Goal: Register for event/course: Sign up to attend an event or enroll in a course

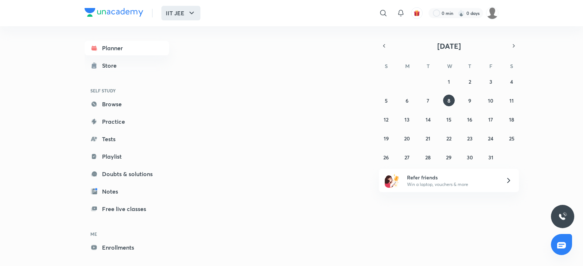
click at [195, 11] on icon "button" at bounding box center [191, 13] width 9 height 9
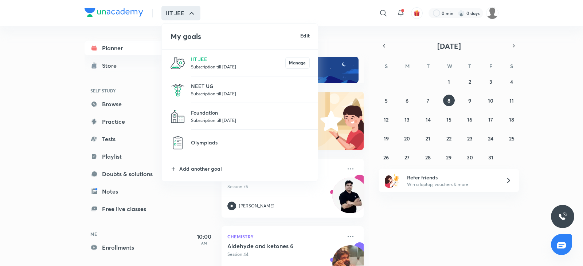
click at [197, 93] on p "Subscription till 18 Aug 2026" at bounding box center [250, 93] width 119 height 7
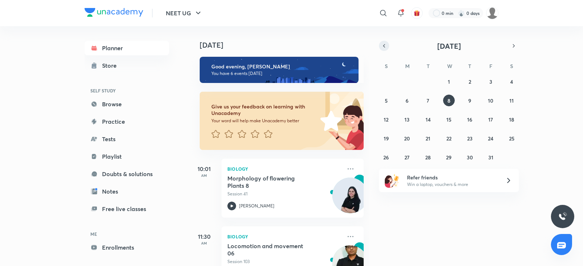
click at [387, 48] on button "button" at bounding box center [384, 46] width 10 height 10
click at [508, 103] on button "13" at bounding box center [512, 101] width 12 height 12
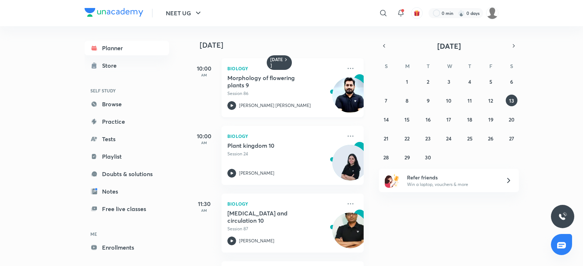
click at [252, 79] on h5 "Morphology of flowering plants 9" at bounding box center [272, 81] width 91 height 15
click at [337, 90] on div "Planner Store SELF STUDY Browse Practice Tests Playlist Doubts & solutions Note…" at bounding box center [292, 146] width 414 height 240
click at [201, 14] on icon "button" at bounding box center [198, 13] width 9 height 9
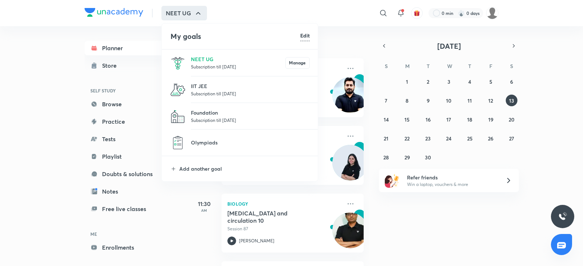
click at [155, 221] on div at bounding box center [291, 133] width 583 height 266
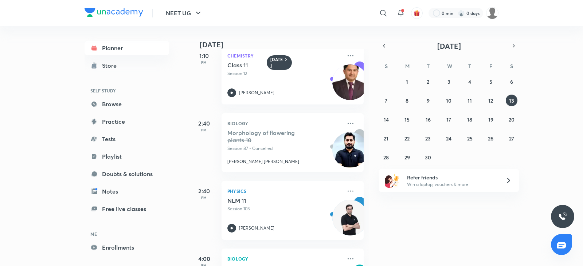
scroll to position [364, 0]
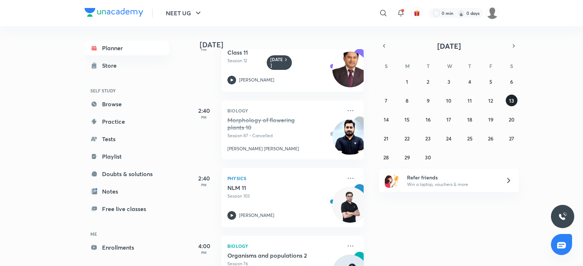
click at [514, 98] on abbr "13" at bounding box center [511, 100] width 5 height 7
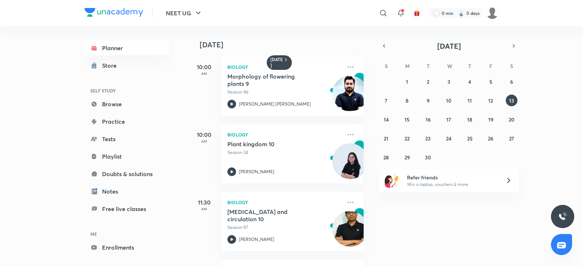
scroll to position [0, 0]
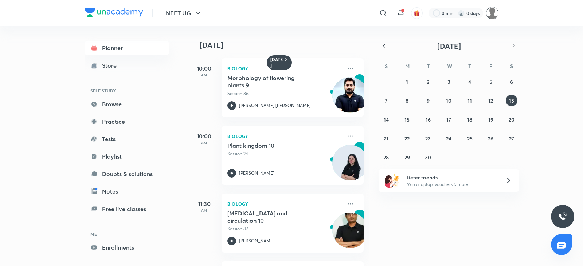
click at [494, 13] on img at bounding box center [492, 13] width 12 height 12
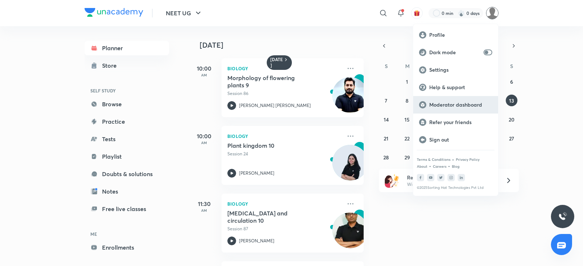
click at [445, 106] on p "Moderator dashboard" at bounding box center [460, 105] width 63 height 7
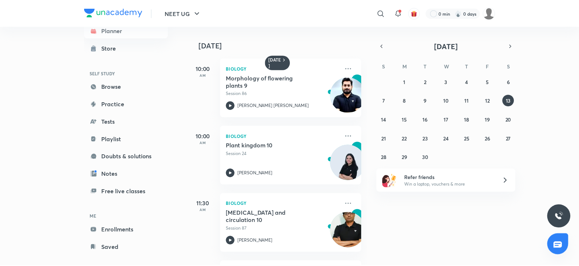
scroll to position [27, 0]
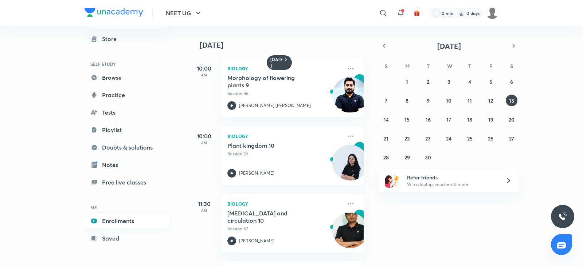
click at [120, 223] on link "Enrollments" at bounding box center [127, 221] width 85 height 15
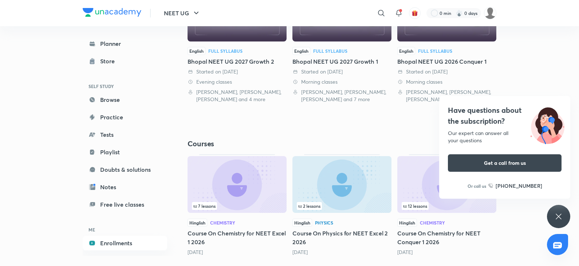
scroll to position [226, 0]
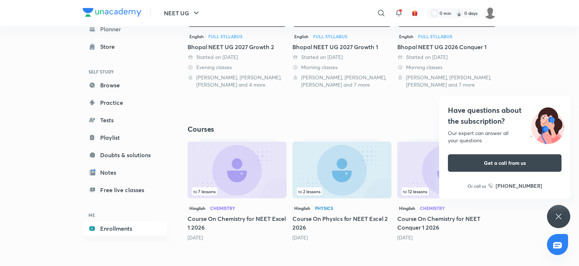
click at [560, 213] on icon at bounding box center [559, 216] width 9 height 9
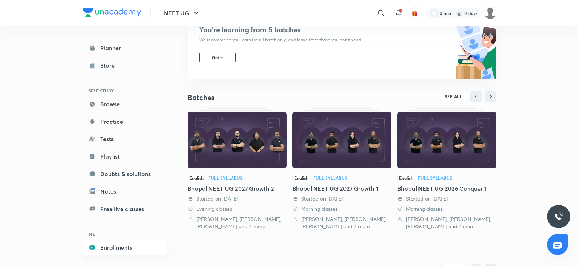
scroll to position [81, 0]
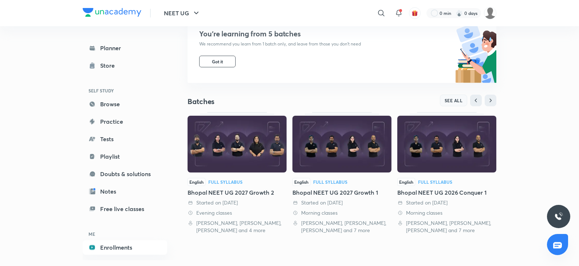
click at [457, 102] on span "SEE ALL" at bounding box center [454, 100] width 18 height 5
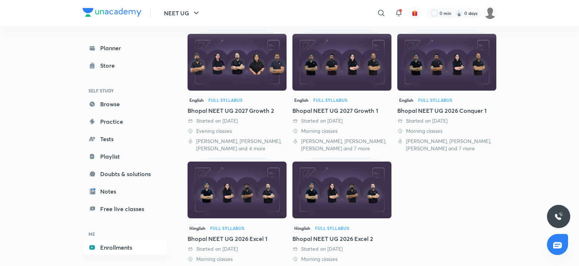
scroll to position [73, 0]
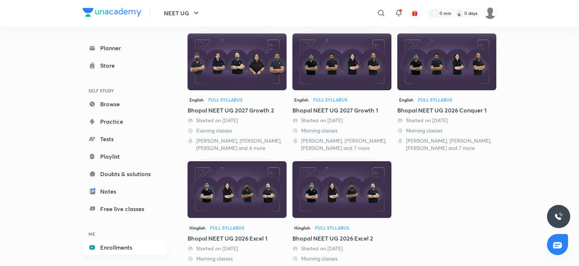
click at [250, 142] on div "[PERSON_NAME], [PERSON_NAME], [PERSON_NAME] and 4 more" at bounding box center [237, 144] width 99 height 15
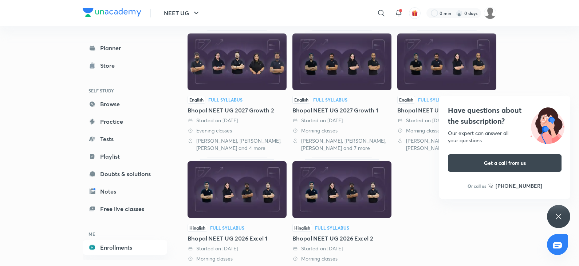
click at [216, 238] on div "Bhopal NEET UG 2026 Excel 1" at bounding box center [237, 238] width 99 height 9
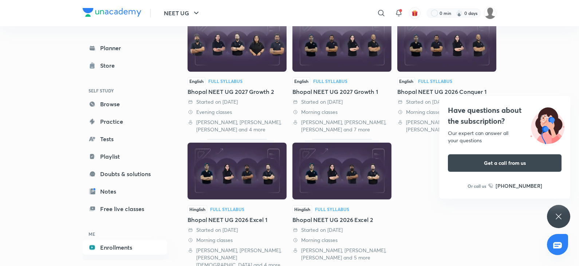
scroll to position [100, 0]
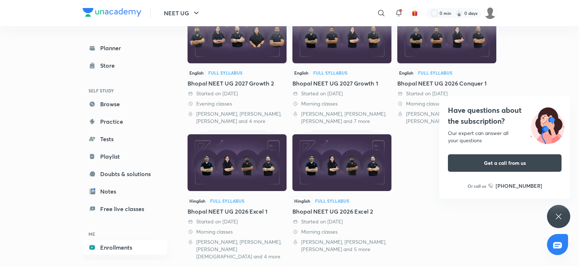
click at [231, 251] on div "[PERSON_NAME], [PERSON_NAME], [PERSON_NAME][DEMOGRAPHIC_DATA] and 4 more" at bounding box center [237, 250] width 99 height 22
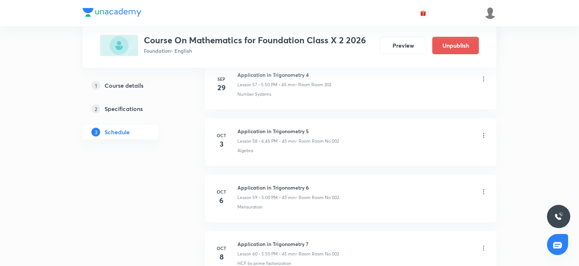
scroll to position [3707, 0]
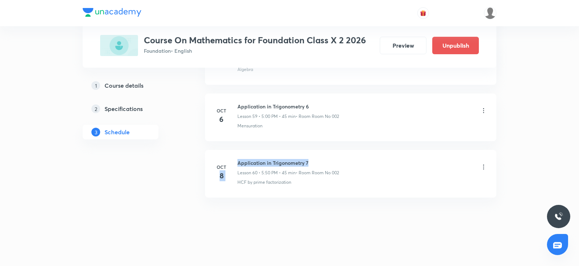
drag, startPoint x: 236, startPoint y: 164, endPoint x: 337, endPoint y: 164, distance: 100.6
click at [337, 164] on div "Oct 8 Application in Trigonometry 7 Lesson 60 • 5:50 PM • 45 min • Room Room No…" at bounding box center [350, 172] width 273 height 27
click at [485, 168] on icon at bounding box center [483, 167] width 7 height 7
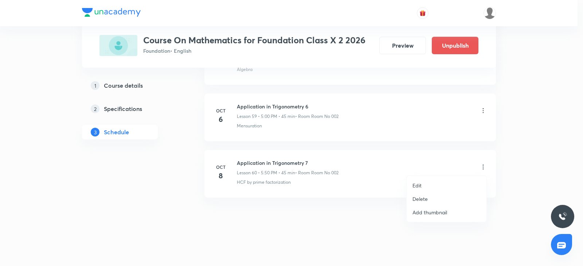
click at [446, 200] on li "Delete" at bounding box center [447, 198] width 80 height 13
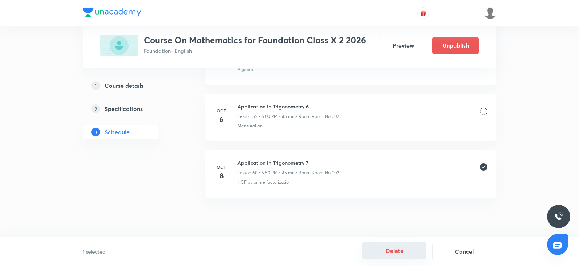
click at [394, 250] on button "Delete" at bounding box center [395, 250] width 64 height 17
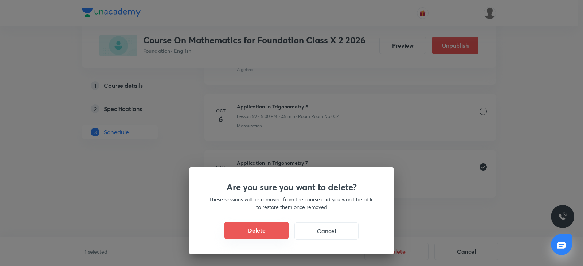
click at [262, 226] on button "Delete" at bounding box center [256, 230] width 64 height 17
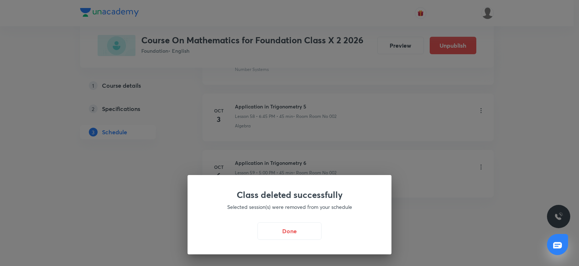
scroll to position [3650, 0]
click at [296, 230] on button "Done" at bounding box center [291, 230] width 64 height 17
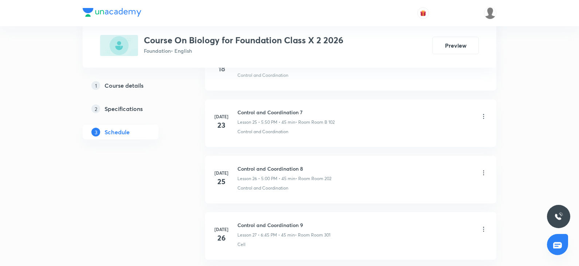
scroll to position [3142, 0]
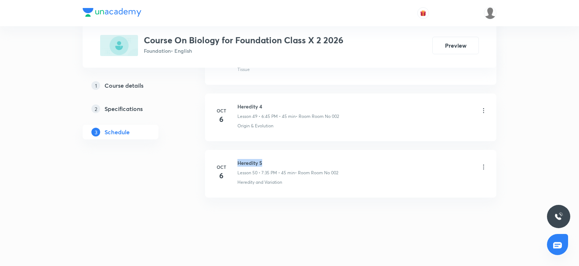
drag, startPoint x: 236, startPoint y: 161, endPoint x: 309, endPoint y: 162, distance: 72.5
click at [309, 162] on div "Oct 6 Heredity 5 Lesson 50 • 7:35 PM • 45 min • Room Room No 002 Heredity and V…" at bounding box center [350, 172] width 273 height 27
copy h6 "Heredity 5"
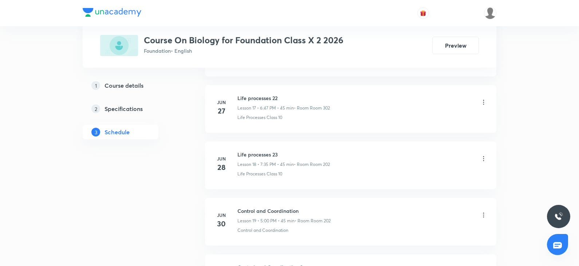
scroll to position [0, 0]
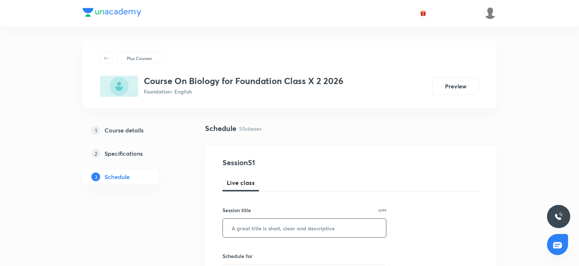
click at [235, 227] on input "text" at bounding box center [304, 228] width 163 height 19
paste input "Heredity 5"
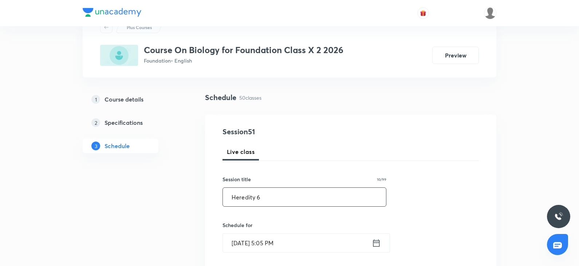
scroll to position [73, 0]
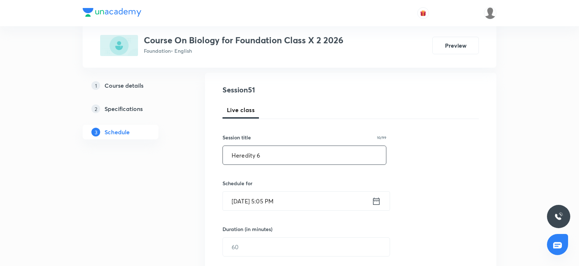
type input "Heredity 6"
click at [291, 203] on input "Oct 8, 2025, 5:05 PM" at bounding box center [297, 201] width 149 height 19
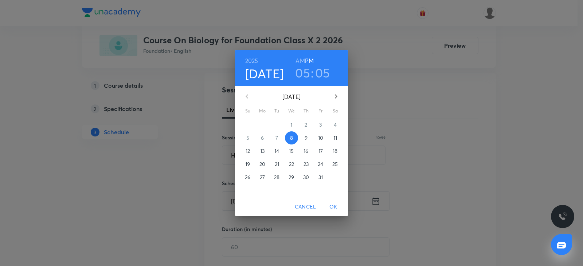
click at [316, 72] on h3 "05" at bounding box center [322, 72] width 15 height 15
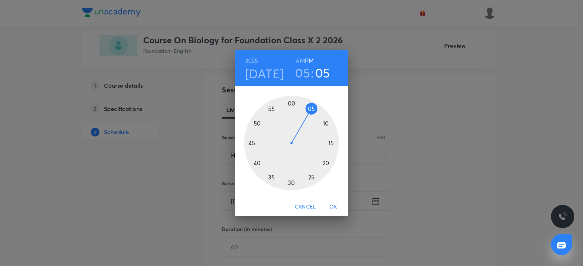
click at [258, 125] on div at bounding box center [291, 143] width 95 height 95
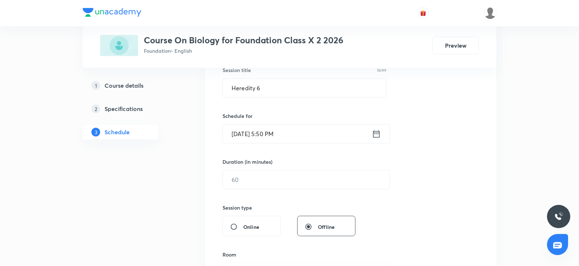
scroll to position [146, 0]
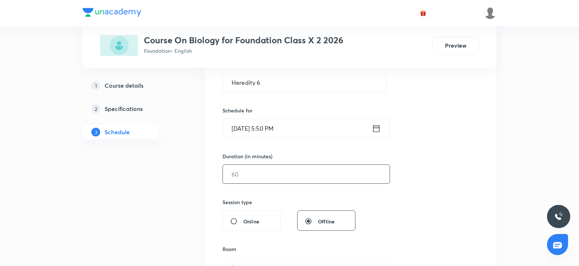
click at [256, 180] on input "text" at bounding box center [306, 174] width 167 height 19
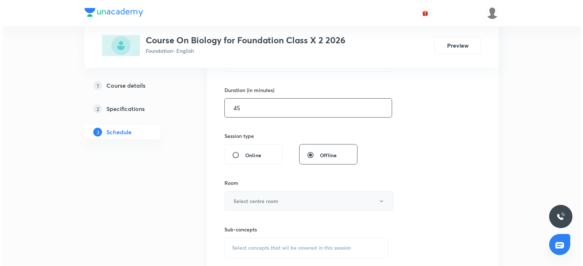
scroll to position [219, 0]
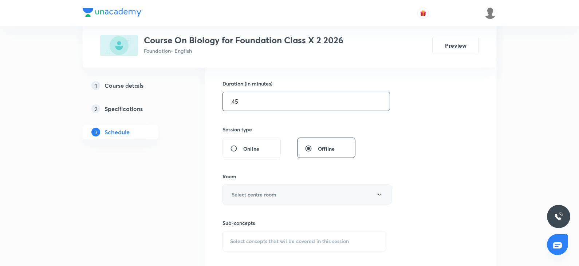
type input "45"
click at [264, 195] on h6 "Select centre room" at bounding box center [254, 195] width 45 height 8
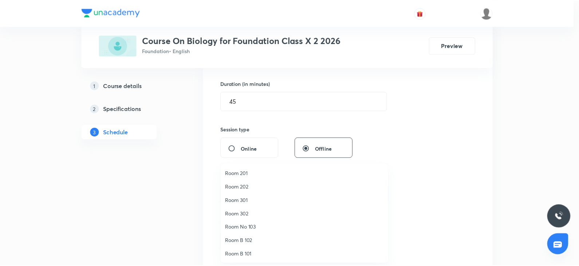
scroll to position [54, 0]
click at [257, 254] on span "Room No 002" at bounding box center [307, 254] width 160 height 8
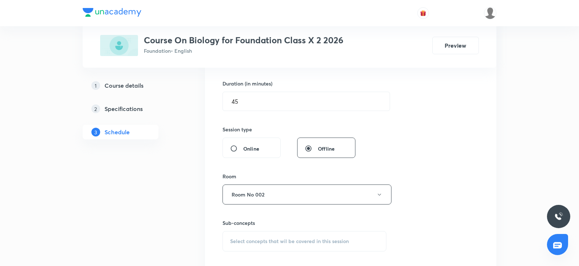
click at [461, 181] on div "Session 51 Live class Session title 10/99 Heredity 6 ​ Schedule for Oct 8, 2025…" at bounding box center [351, 110] width 257 height 342
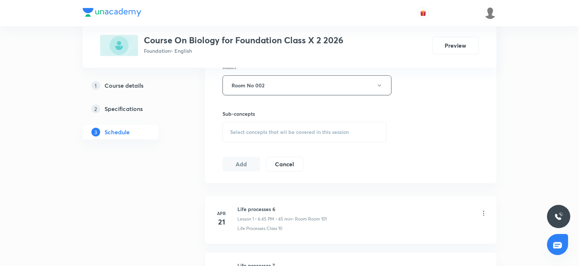
click at [288, 133] on span "Select concepts that wil be covered in this session" at bounding box center [289, 132] width 119 height 6
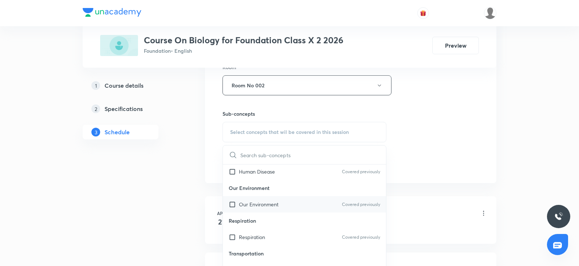
click at [258, 200] on div "Our Environment Covered previously" at bounding box center [304, 204] width 163 height 16
checkbox input "true"
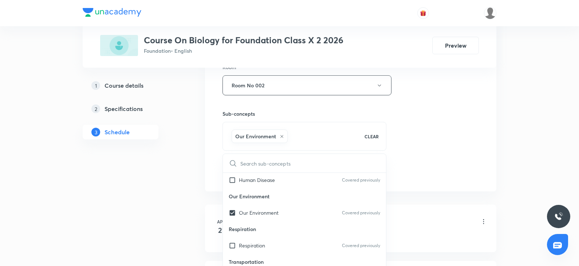
click at [446, 184] on div "Session 51 Live class Session title 10/99 Heredity 6 ​ Schedule for Oct 8, 2025…" at bounding box center [351, 5] width 292 height 374
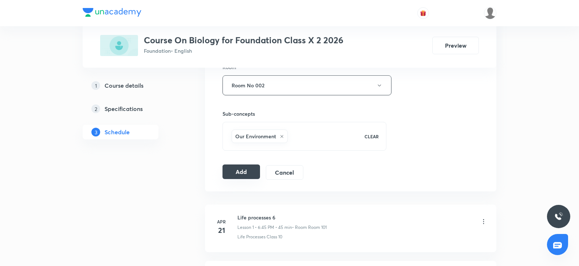
click at [243, 176] on button "Add" at bounding box center [242, 172] width 38 height 15
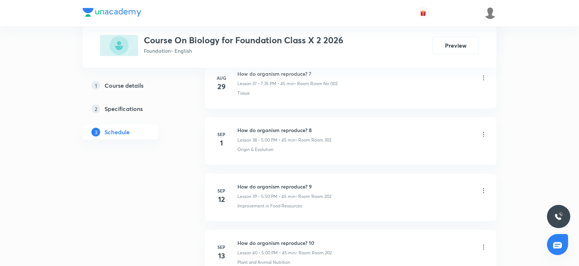
scroll to position [3150, 0]
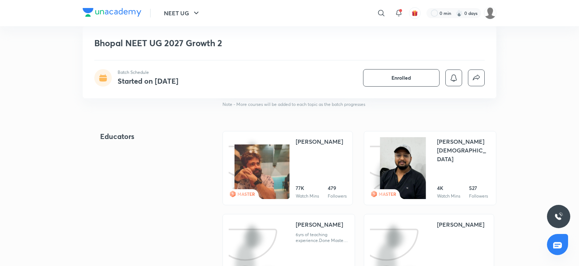
scroll to position [401, 0]
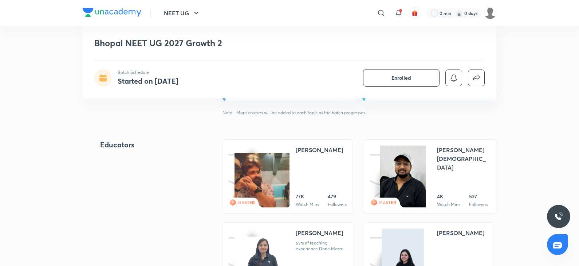
click at [404, 169] on img at bounding box center [403, 177] width 46 height 63
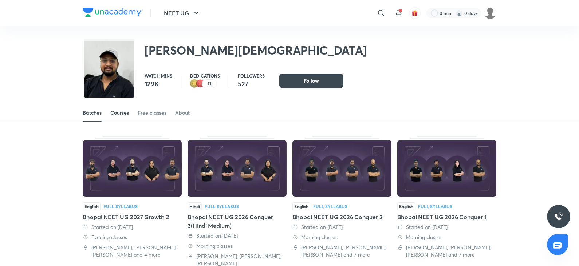
click at [125, 113] on div "Courses" at bounding box center [119, 112] width 19 height 7
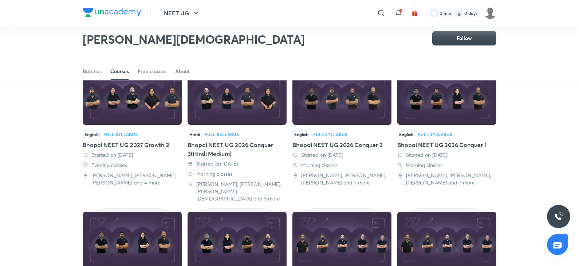
scroll to position [68, 0]
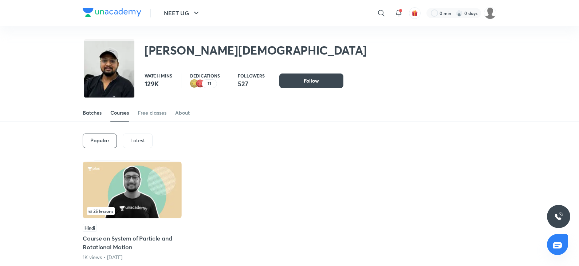
click at [99, 112] on div "Batches" at bounding box center [92, 112] width 19 height 7
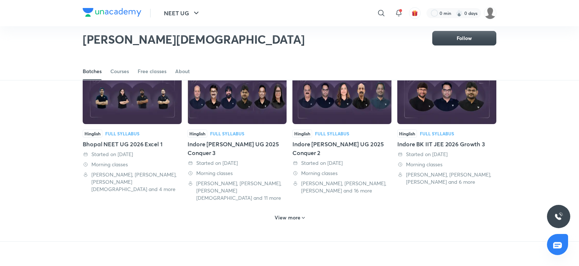
scroll to position [360, 0]
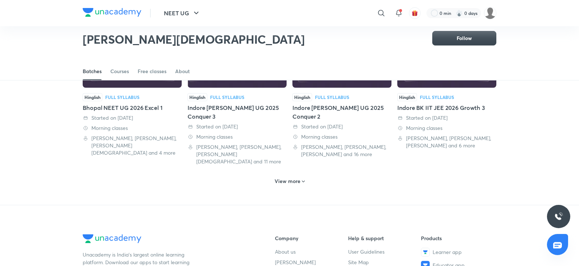
click at [298, 178] on h6 "View more" at bounding box center [288, 181] width 26 height 7
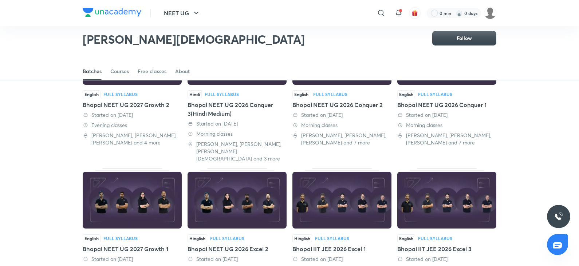
scroll to position [32, 0]
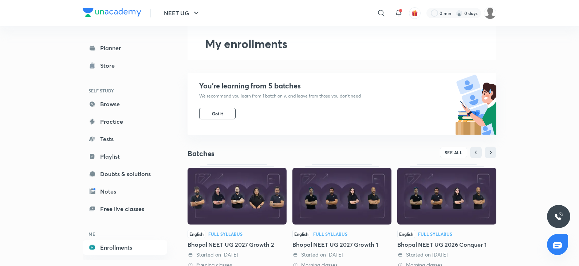
scroll to position [73, 0]
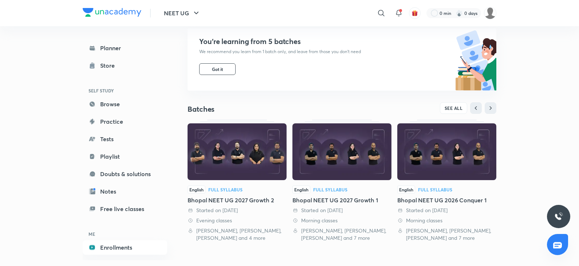
click at [338, 238] on div "Bhaskar Sharma, ashok shukla, Arpit Jain and 7 more" at bounding box center [342, 234] width 99 height 15
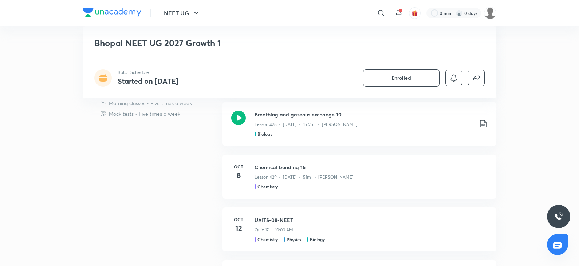
scroll to position [219, 0]
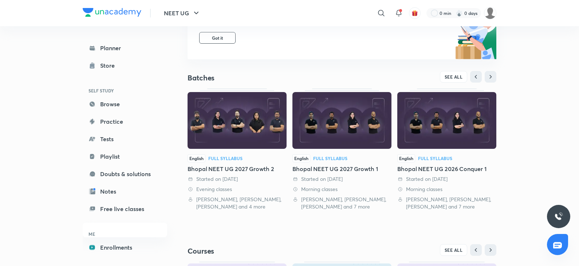
scroll to position [117, 0]
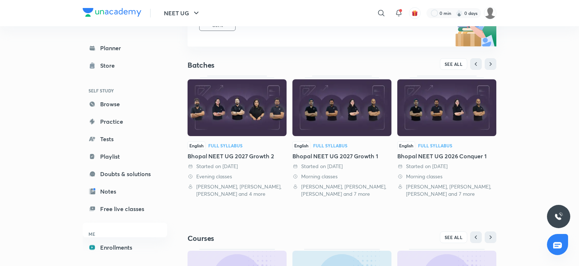
click at [422, 188] on div "Bhaskar Sharma, ashok shukla, Arpit Jain and 7 more" at bounding box center [447, 190] width 99 height 15
click at [418, 186] on div "[PERSON_NAME], [PERSON_NAME], [PERSON_NAME] and 7 more" at bounding box center [447, 190] width 99 height 15
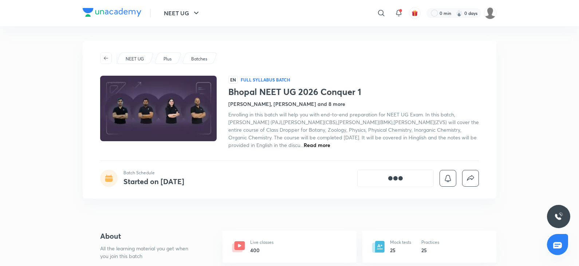
click at [239, 103] on h4 "[PERSON_NAME], [PERSON_NAME] and 8 more" at bounding box center [286, 104] width 117 height 8
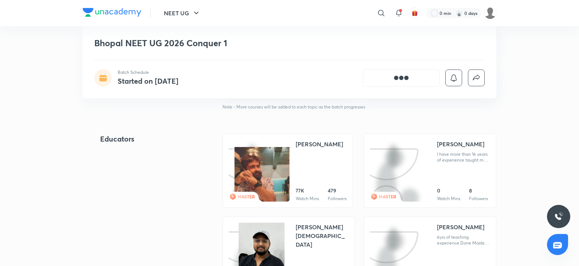
scroll to position [623, 0]
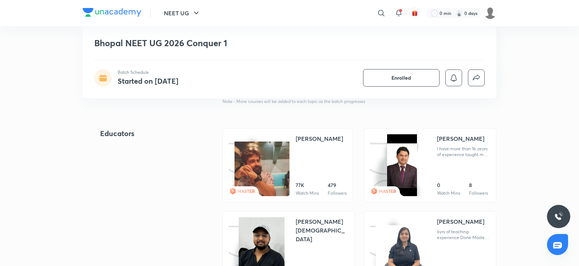
click at [279, 152] on img at bounding box center [262, 170] width 55 height 56
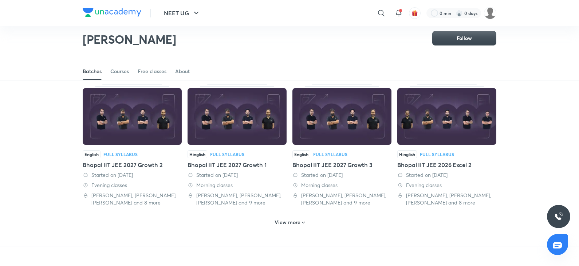
scroll to position [287, 0]
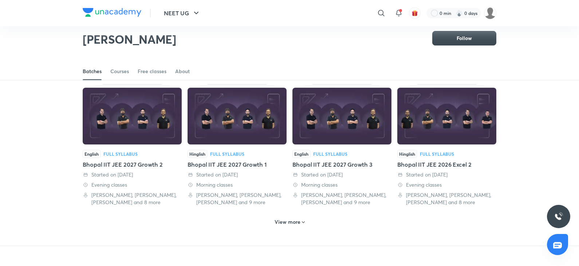
click at [289, 223] on h6 "View more" at bounding box center [288, 222] width 26 height 7
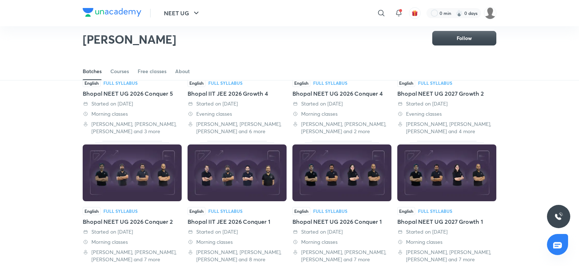
scroll to position [32, 0]
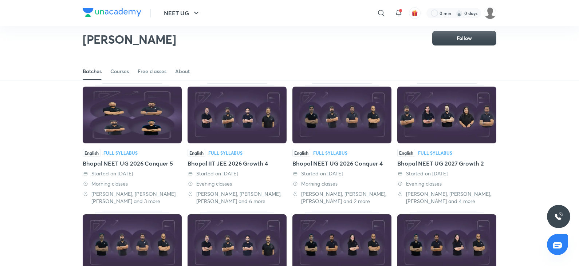
click at [355, 164] on div "Bhopal NEET UG 2026 Conquer 4" at bounding box center [342, 163] width 99 height 9
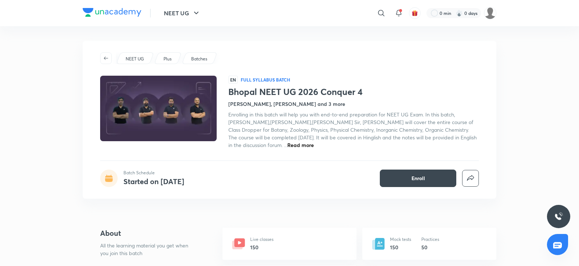
click at [314, 147] on span "Read more" at bounding box center [301, 145] width 27 height 7
click at [417, 177] on span "Enroll" at bounding box center [418, 178] width 13 height 7
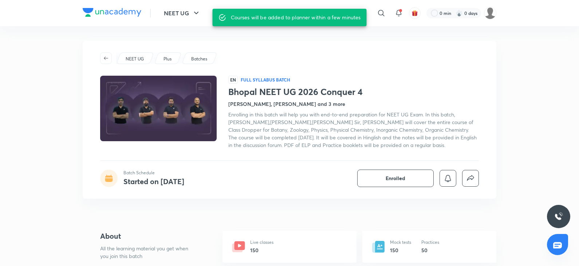
click at [301, 94] on h1 "Bhopal NEET UG 2026 Conquer 4" at bounding box center [353, 92] width 251 height 11
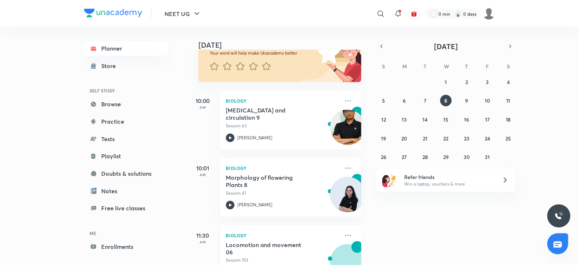
scroll to position [146, 0]
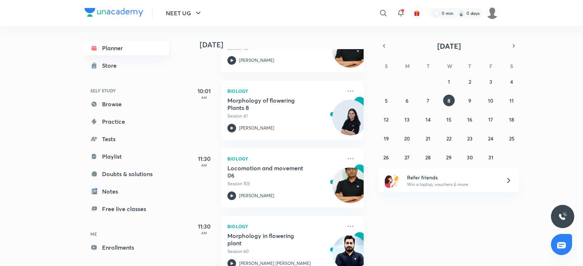
click at [116, 44] on link "Planner" at bounding box center [127, 48] width 85 height 15
click at [122, 247] on link "Enrollments" at bounding box center [127, 247] width 85 height 15
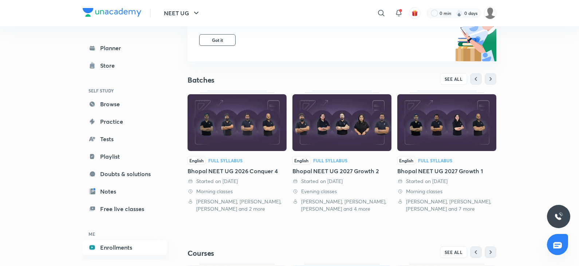
scroll to position [146, 0]
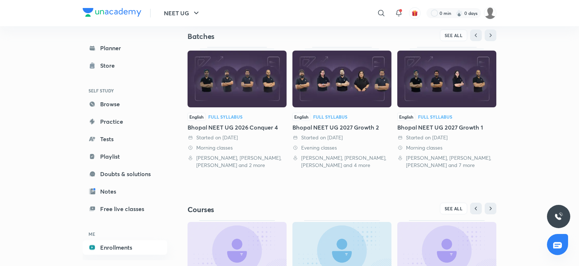
click at [239, 92] on img at bounding box center [237, 79] width 99 height 57
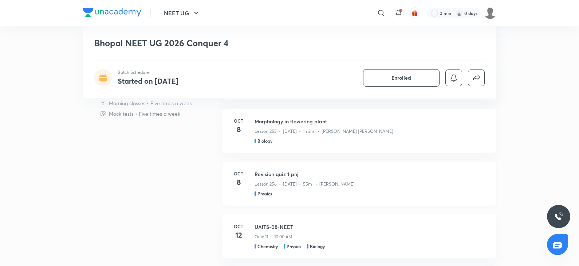
scroll to position [437, 0]
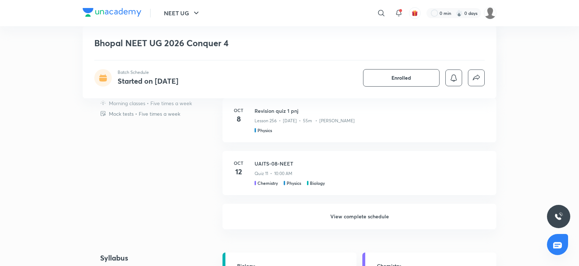
click at [376, 220] on h6 "View complete schedule" at bounding box center [360, 217] width 274 height 26
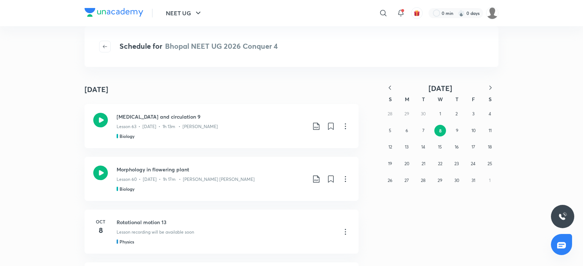
click at [387, 87] on icon "button" at bounding box center [389, 87] width 7 height 7
click at [489, 131] on abbr "13" at bounding box center [490, 130] width 4 height 5
click at [142, 221] on h3 "Plant Kingdom 1" at bounding box center [226, 223] width 219 height 8
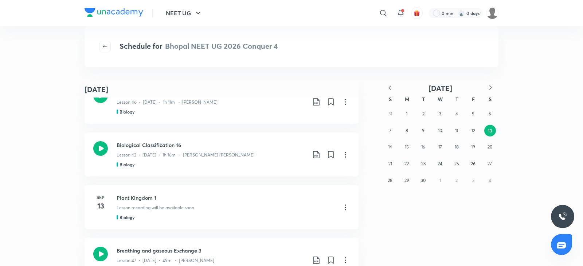
scroll to position [36, 0]
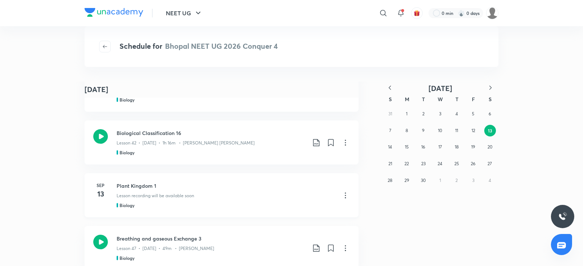
click at [343, 194] on icon at bounding box center [345, 195] width 9 height 9
click at [135, 187] on div at bounding box center [291, 133] width 583 height 266
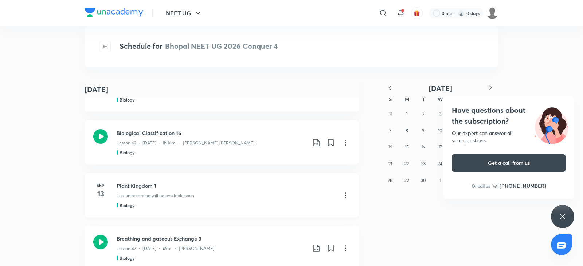
click at [121, 188] on h3 "Plant Kingdom 1" at bounding box center [226, 186] width 219 height 8
click at [343, 194] on icon at bounding box center [345, 195] width 9 height 9
click at [117, 190] on div at bounding box center [291, 133] width 583 height 266
click at [121, 187] on h3 "Plant Kingdom 1" at bounding box center [226, 186] width 219 height 8
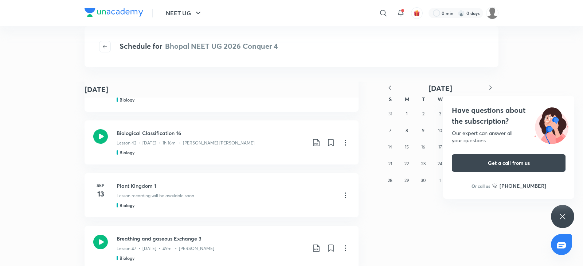
click at [558, 214] on icon at bounding box center [562, 216] width 9 height 9
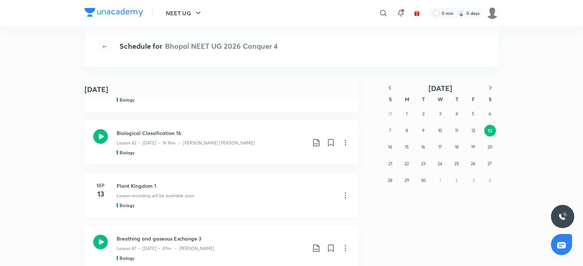
click at [138, 185] on h3 "Plant Kingdom 1" at bounding box center [226, 186] width 219 height 8
click at [316, 47] on div "Schedule for Bhopal NEET UG 2026 Conquer 4" at bounding box center [292, 46] width 414 height 41
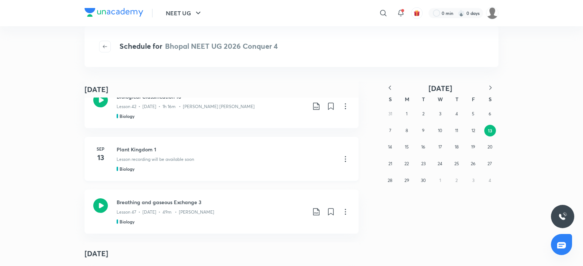
click at [136, 151] on h3 "Plant Kingdom 1" at bounding box center [226, 150] width 219 height 8
click at [136, 152] on h3 "Plant Kingdom 1" at bounding box center [226, 150] width 219 height 8
click at [141, 161] on p "Lesson recording will be available soon" at bounding box center [156, 159] width 78 height 7
click at [187, 160] on p "Lesson recording will be available soon" at bounding box center [156, 159] width 78 height 7
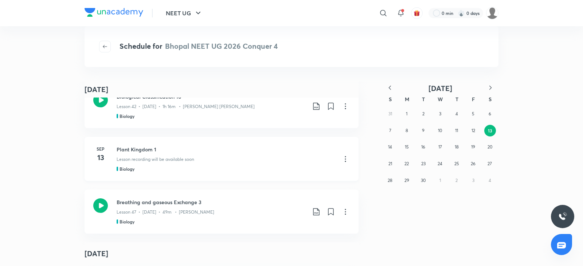
click at [134, 153] on h3 "Plant Kingdom 1" at bounding box center [226, 150] width 219 height 8
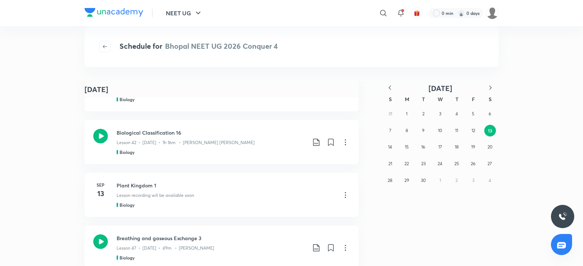
scroll to position [36, 0]
click at [141, 185] on h3 "Plant Kingdom 1" at bounding box center [226, 186] width 219 height 8
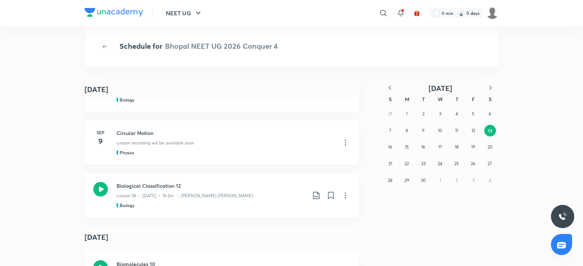
scroll to position [1826, 0]
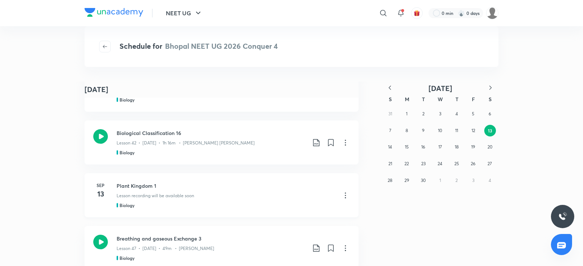
click at [142, 188] on h3 "Plant Kingdom 1" at bounding box center [226, 186] width 219 height 8
click at [273, 191] on div "Lesson recording will be available soon" at bounding box center [226, 194] width 219 height 9
click at [165, 189] on h3 "Plant Kingdom 1" at bounding box center [226, 186] width 219 height 8
click at [147, 136] on h3 "Biological Classification 16" at bounding box center [211, 133] width 189 height 8
click at [425, 145] on abbr "16" at bounding box center [423, 146] width 4 height 5
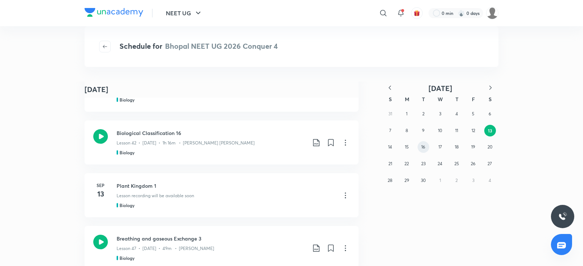
scroll to position [0, 0]
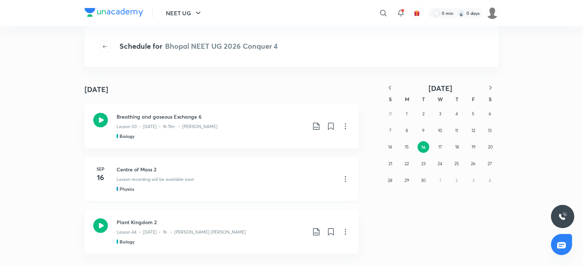
click at [127, 170] on h3 "Centre of Mass 2" at bounding box center [226, 170] width 219 height 8
click at [342, 182] on icon at bounding box center [345, 179] width 9 height 9
click at [332, 170] on div at bounding box center [291, 133] width 583 height 266
click at [178, 121] on div "Lesson 50 • Sep 16 • 1h 11m • Vijaypal Singh Bhadouriya" at bounding box center [211, 125] width 189 height 9
click at [162, 177] on p "Lesson recording will be available soon" at bounding box center [156, 179] width 78 height 7
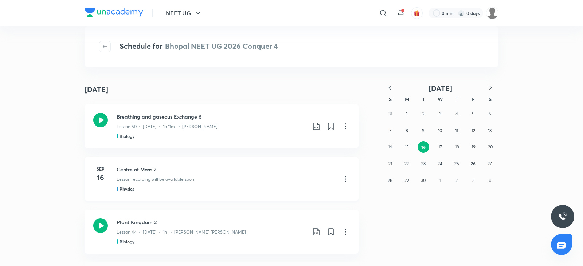
click at [155, 180] on p "Lesson recording will be available soon" at bounding box center [156, 179] width 78 height 7
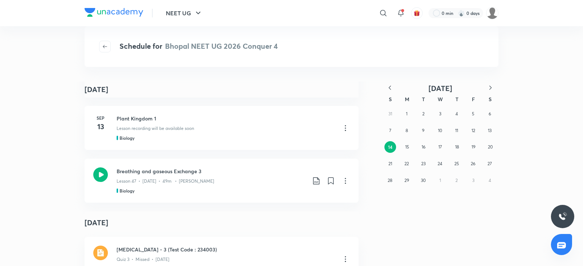
scroll to position [310, 0]
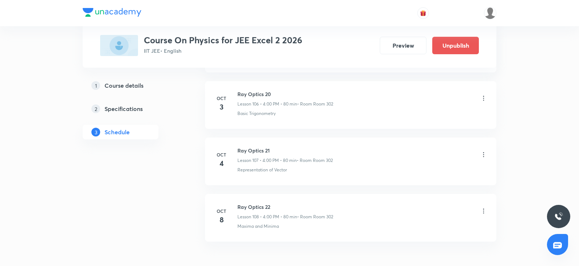
scroll to position [6380, 0]
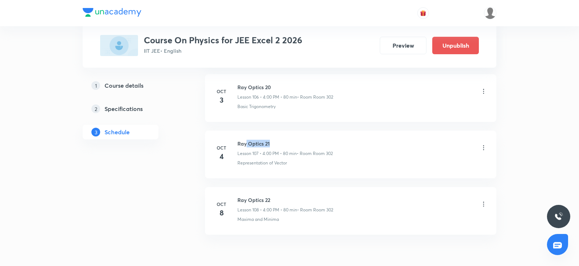
drag, startPoint x: 247, startPoint y: 145, endPoint x: 294, endPoint y: 145, distance: 47.4
click at [294, 145] on h6 "Ray Optics 21" at bounding box center [285, 144] width 95 height 8
click at [386, 195] on li "Oct 8 Ray Optics 22 Lesson 108 • 4:00 PM • 80 min • Room Room 302 Maxima and Mi…" at bounding box center [351, 211] width 292 height 48
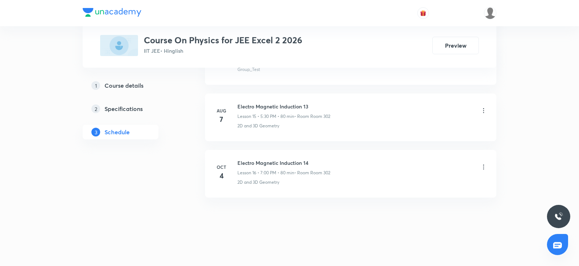
scroll to position [220, 0]
